Goal: Contribute content

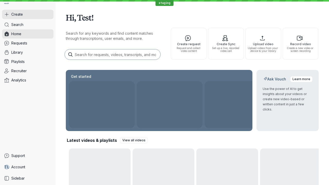
click at [28, 14] on button "Create" at bounding box center [27, 14] width 51 height 9
